Goal: Navigation & Orientation: Go to known website

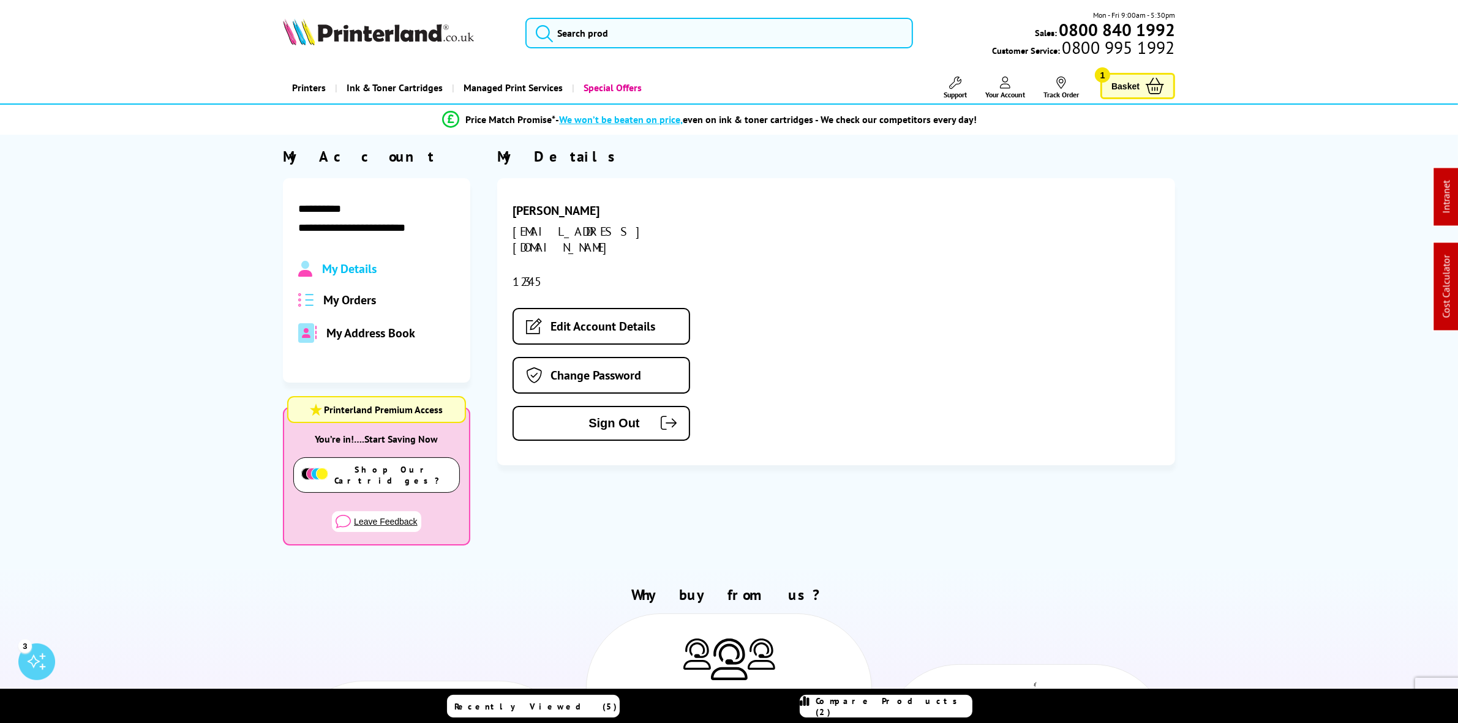
click at [355, 39] on img at bounding box center [378, 31] width 191 height 27
